Goal: Transaction & Acquisition: Purchase product/service

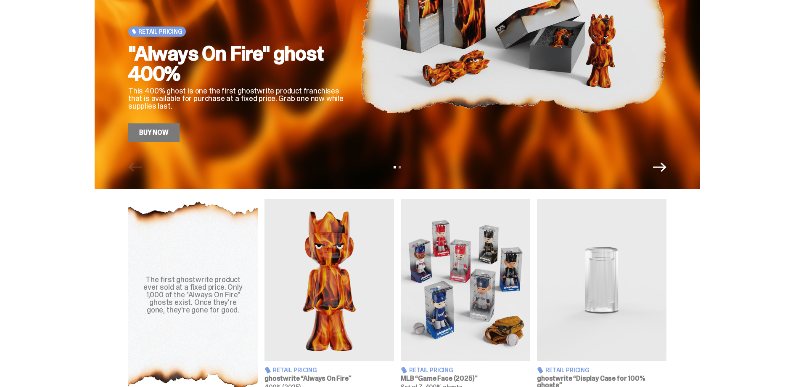
scroll to position [126, 0]
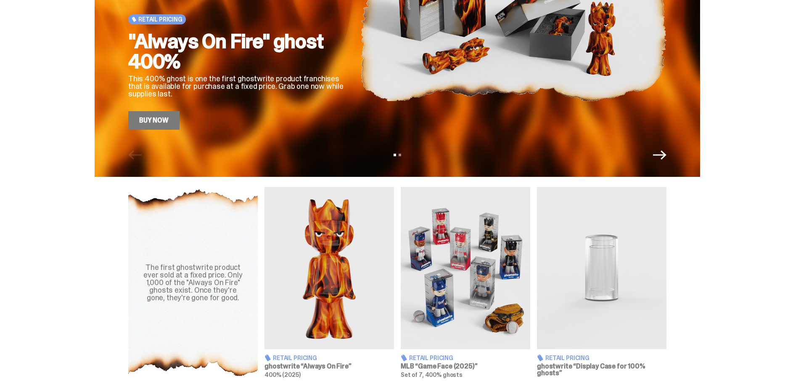
click at [469, 254] on img at bounding box center [466, 268] width 130 height 162
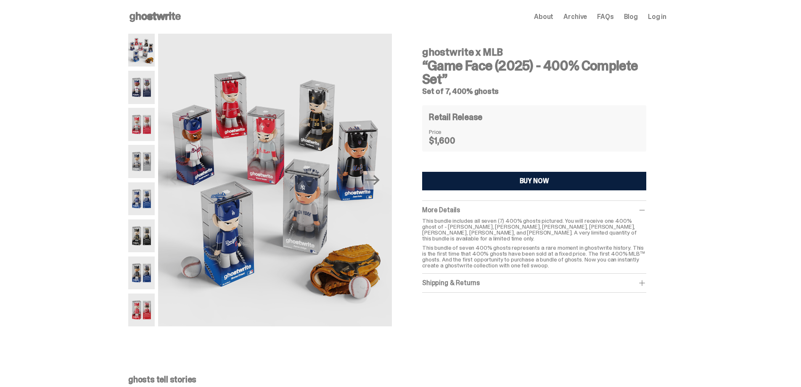
click at [144, 233] on img at bounding box center [141, 235] width 27 height 33
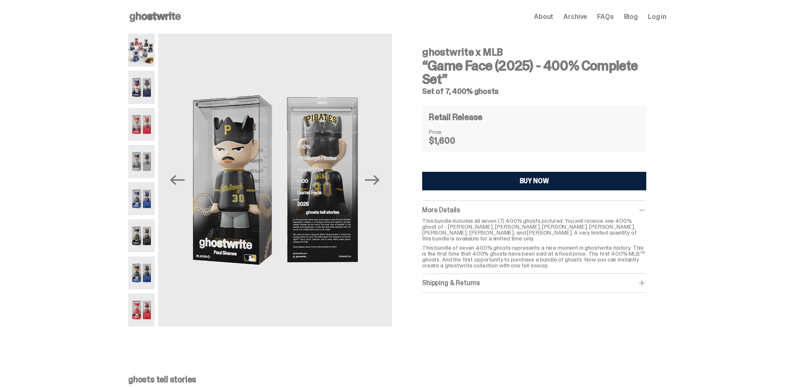
click at [144, 276] on img at bounding box center [141, 272] width 27 height 33
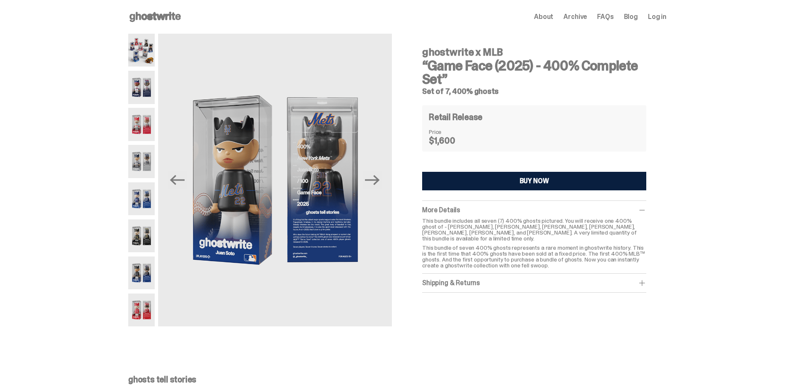
click at [142, 304] on img at bounding box center [141, 309] width 27 height 33
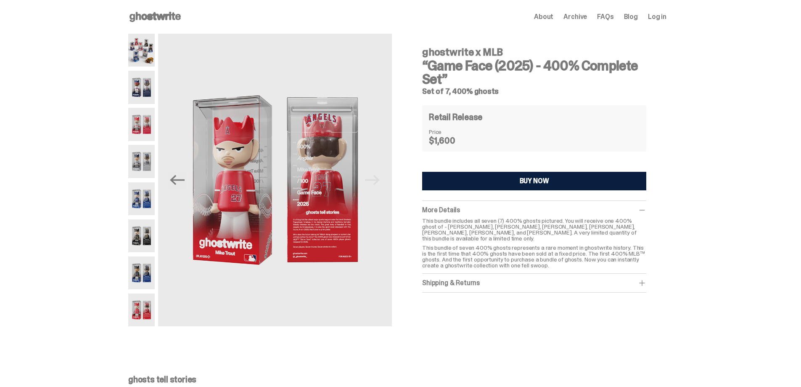
click at [144, 53] on img at bounding box center [141, 50] width 27 height 33
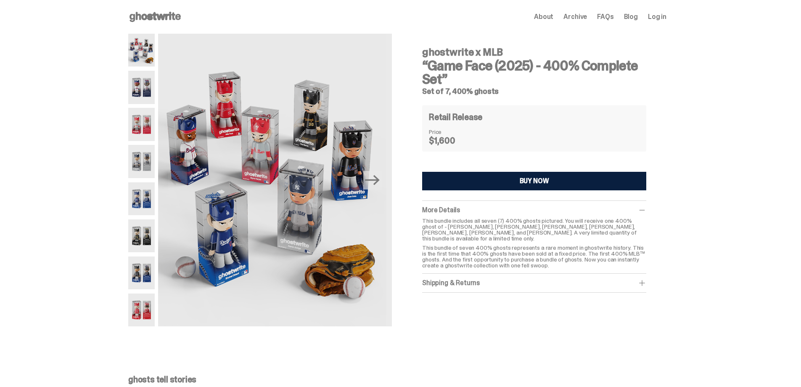
click at [141, 87] on img at bounding box center [141, 87] width 27 height 33
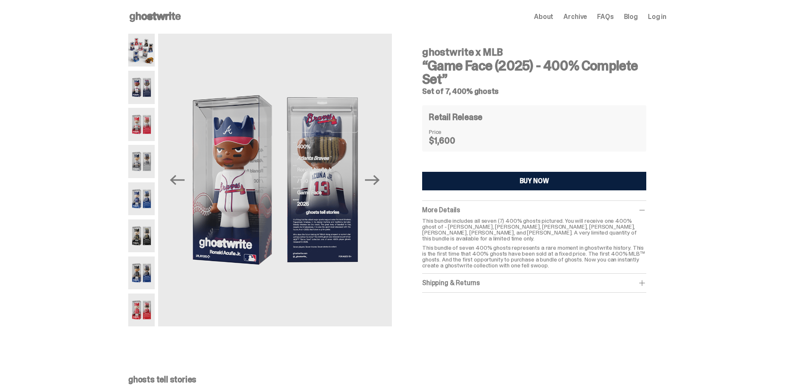
click at [147, 125] on img at bounding box center [141, 124] width 27 height 33
